Goal: Task Accomplishment & Management: Complete application form

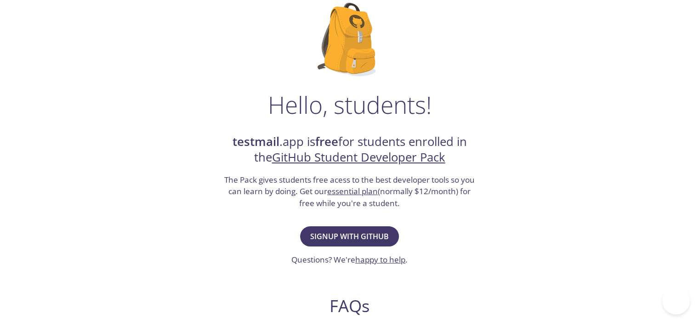
scroll to position [66, 0]
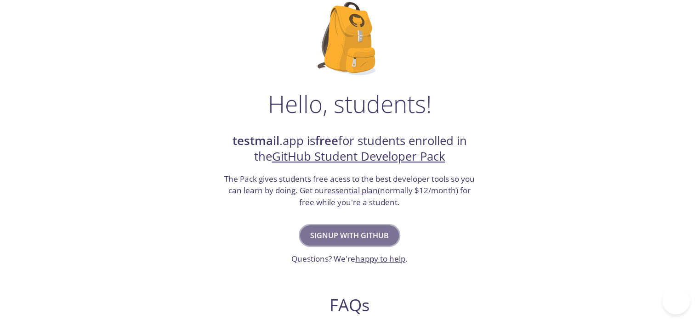
click at [345, 229] on span "Signup with GitHub" at bounding box center [349, 235] width 79 height 13
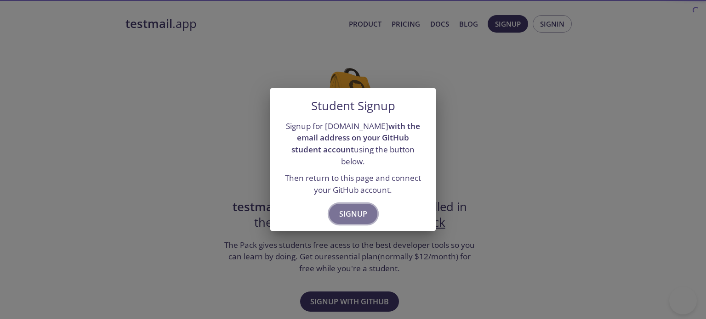
click at [357, 208] on span "Signup" at bounding box center [353, 214] width 28 height 13
click at [354, 208] on span "Signup" at bounding box center [353, 214] width 28 height 13
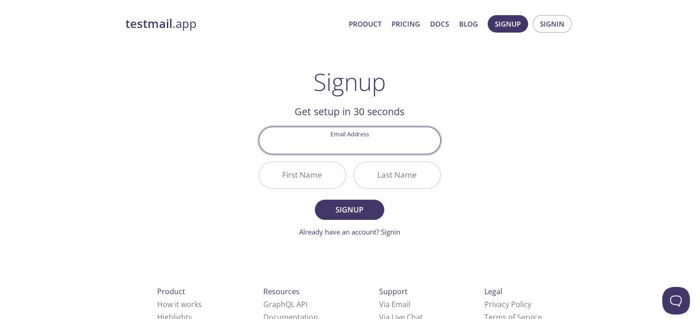
click at [348, 143] on input "Email Address" at bounding box center [349, 140] width 181 height 26
type input "[EMAIL_ADDRESS][DOMAIN_NAME]"
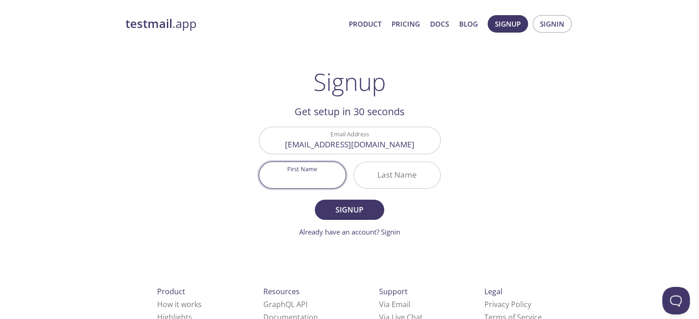
click at [310, 171] on input "First Name" at bounding box center [302, 175] width 86 height 26
type input "Tirumalareddy"
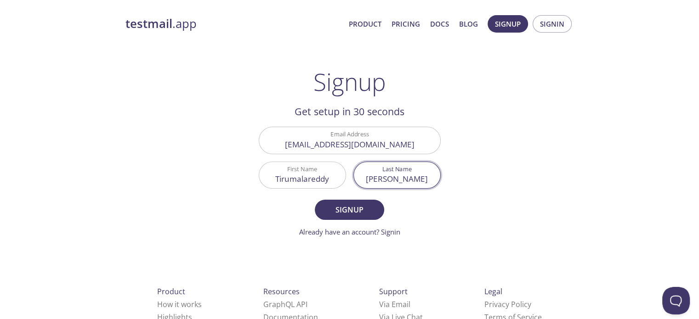
type input "Subbareddy"
click at [315, 200] on button "Signup" at bounding box center [349, 210] width 69 height 20
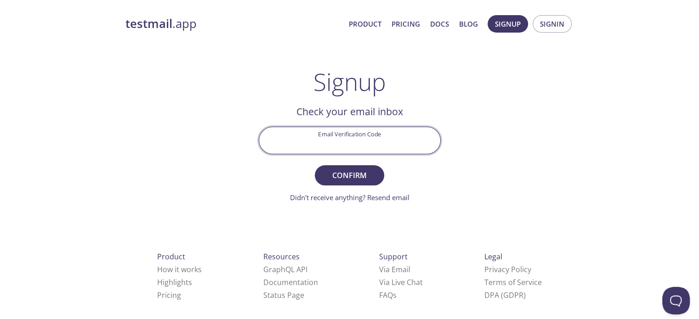
click at [351, 145] on input "Email Verification Code" at bounding box center [349, 140] width 181 height 26
type input "T91TCHL"
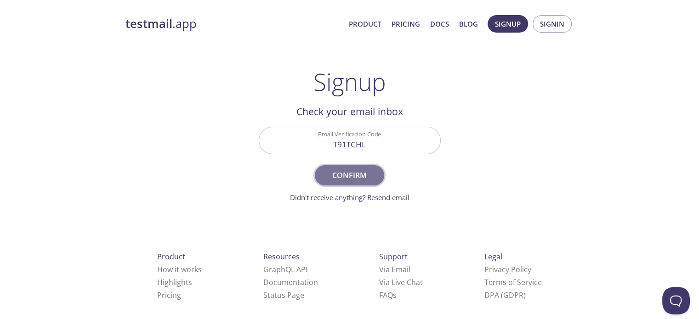
click at [360, 169] on span "Confirm" at bounding box center [349, 175] width 49 height 13
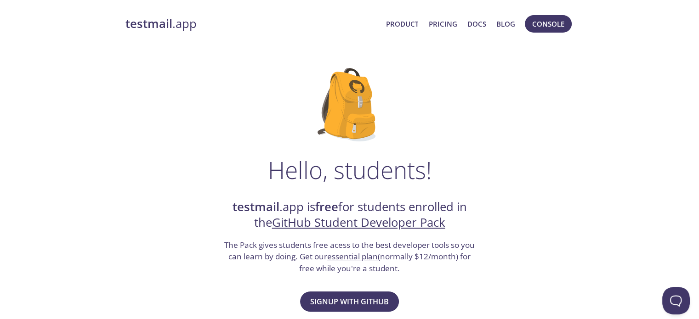
scroll to position [40, 0]
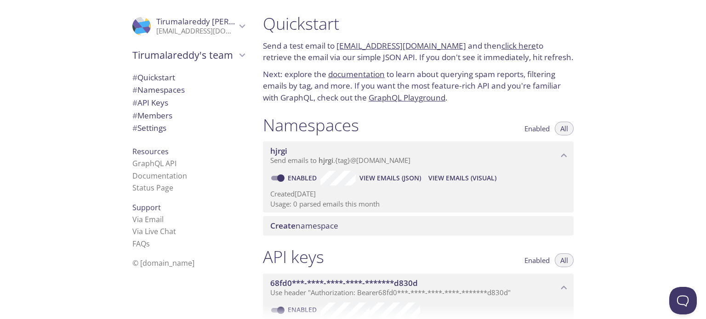
scroll to position [1, 0]
click at [448, 179] on span "View Emails (Visual)" at bounding box center [462, 178] width 68 height 11
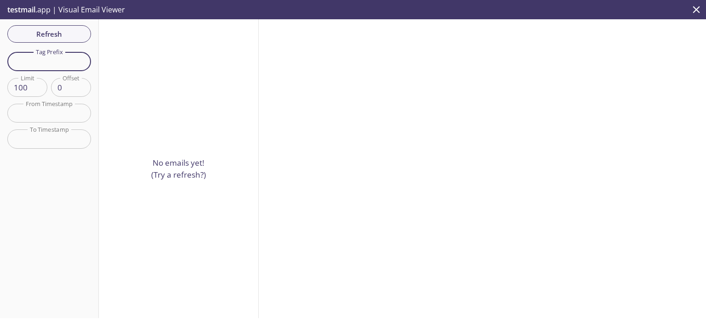
click at [44, 66] on input "text" at bounding box center [49, 61] width 84 height 19
click at [46, 34] on span "Refresh" at bounding box center [49, 34] width 69 height 12
click at [693, 7] on icon "close" at bounding box center [696, 9] width 7 height 7
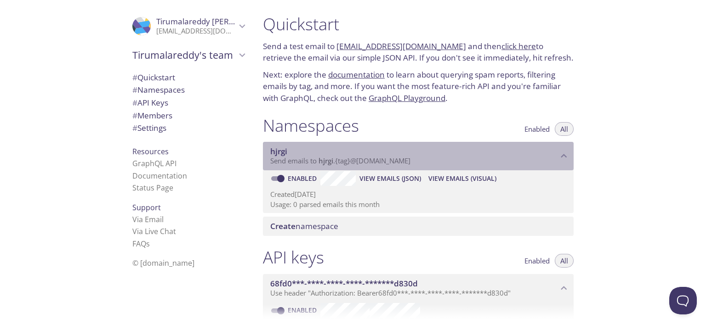
click at [485, 151] on span "hjrgi" at bounding box center [414, 152] width 288 height 10
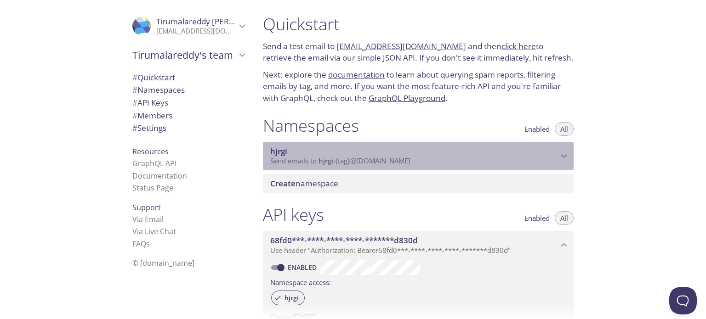
drag, startPoint x: 431, startPoint y: 161, endPoint x: 354, endPoint y: 159, distance: 76.8
click at [354, 159] on p "Send emails to hjrgi . {tag} @inbox.testmail.app" at bounding box center [414, 161] width 288 height 9
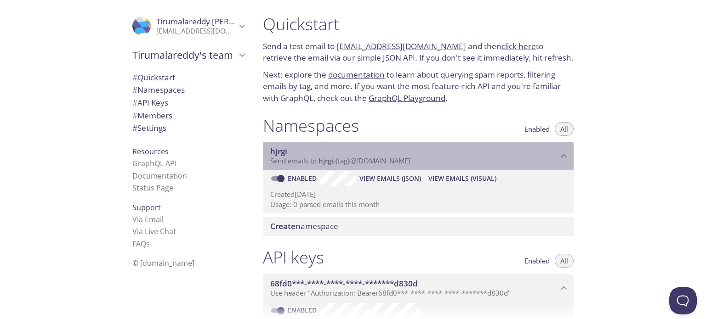
click at [354, 159] on span "Send emails to hjrgi . {tag} @inbox.testmail.app" at bounding box center [340, 160] width 140 height 9
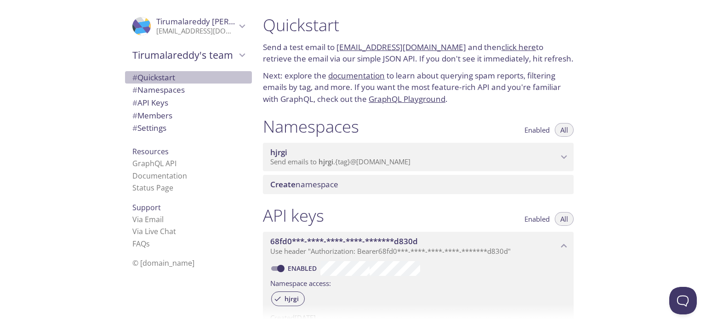
click at [150, 79] on span "# Quickstart" at bounding box center [153, 77] width 43 height 11
